Goal: Task Accomplishment & Management: Use online tool/utility

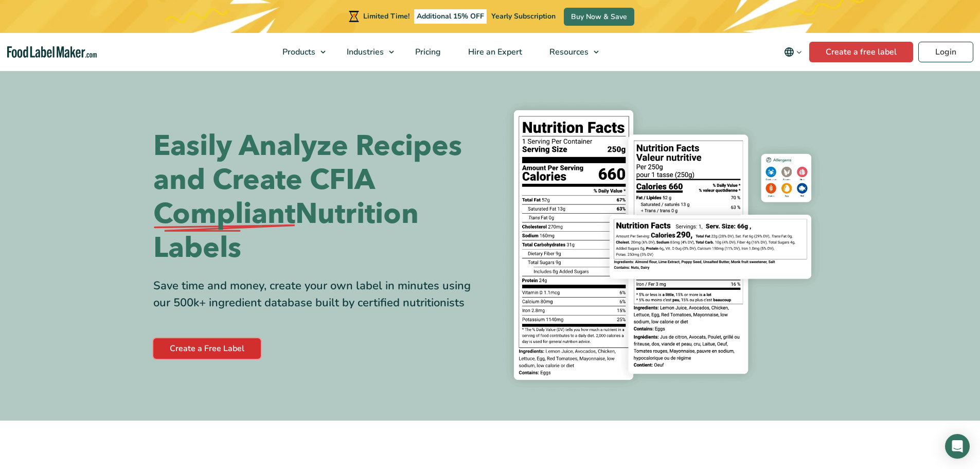
click at [218, 346] on link "Create a Free Label" at bounding box center [207, 348] width 108 height 21
